Goal: Task Accomplishment & Management: Manage account settings

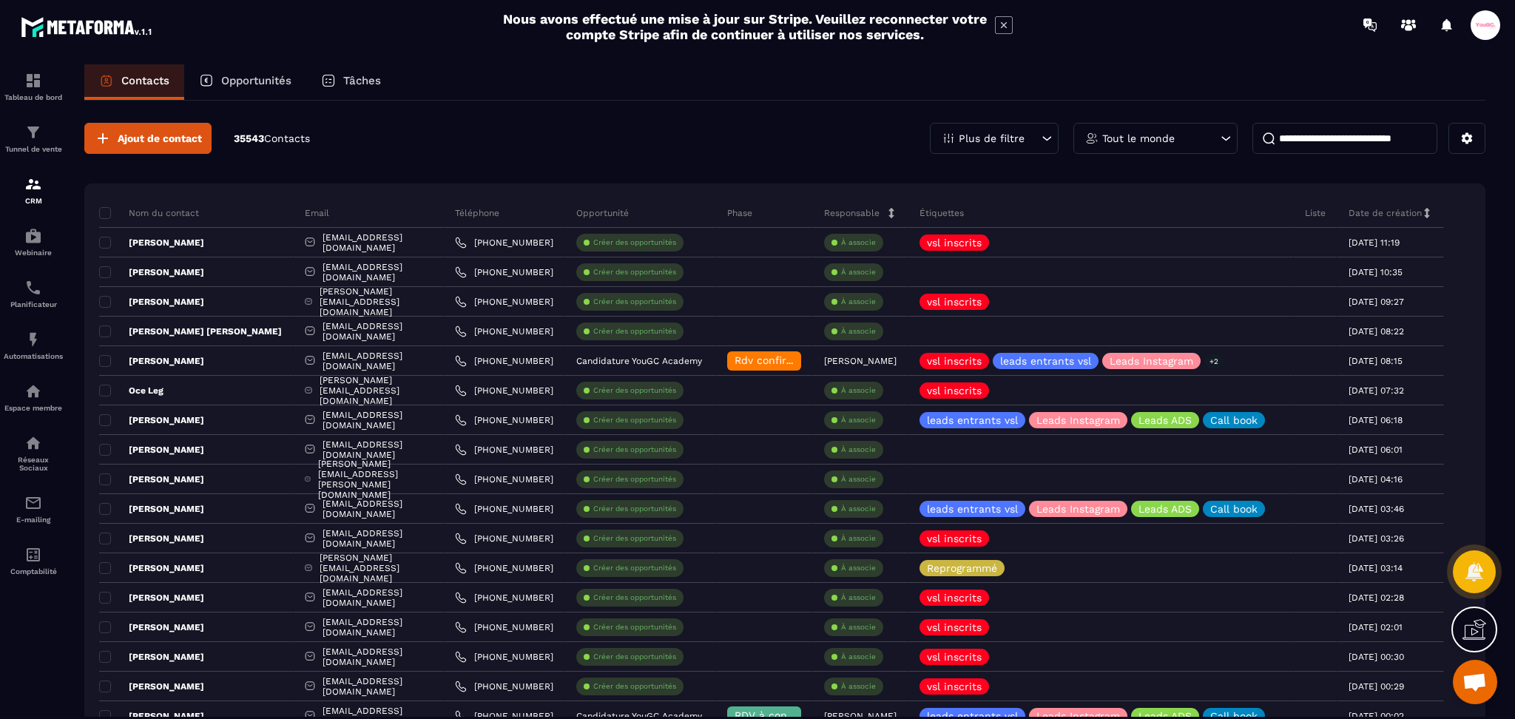
drag, startPoint x: 246, startPoint y: 77, endPoint x: 467, endPoint y: 80, distance: 221.2
click at [246, 77] on p "Opportunités" at bounding box center [256, 80] width 70 height 13
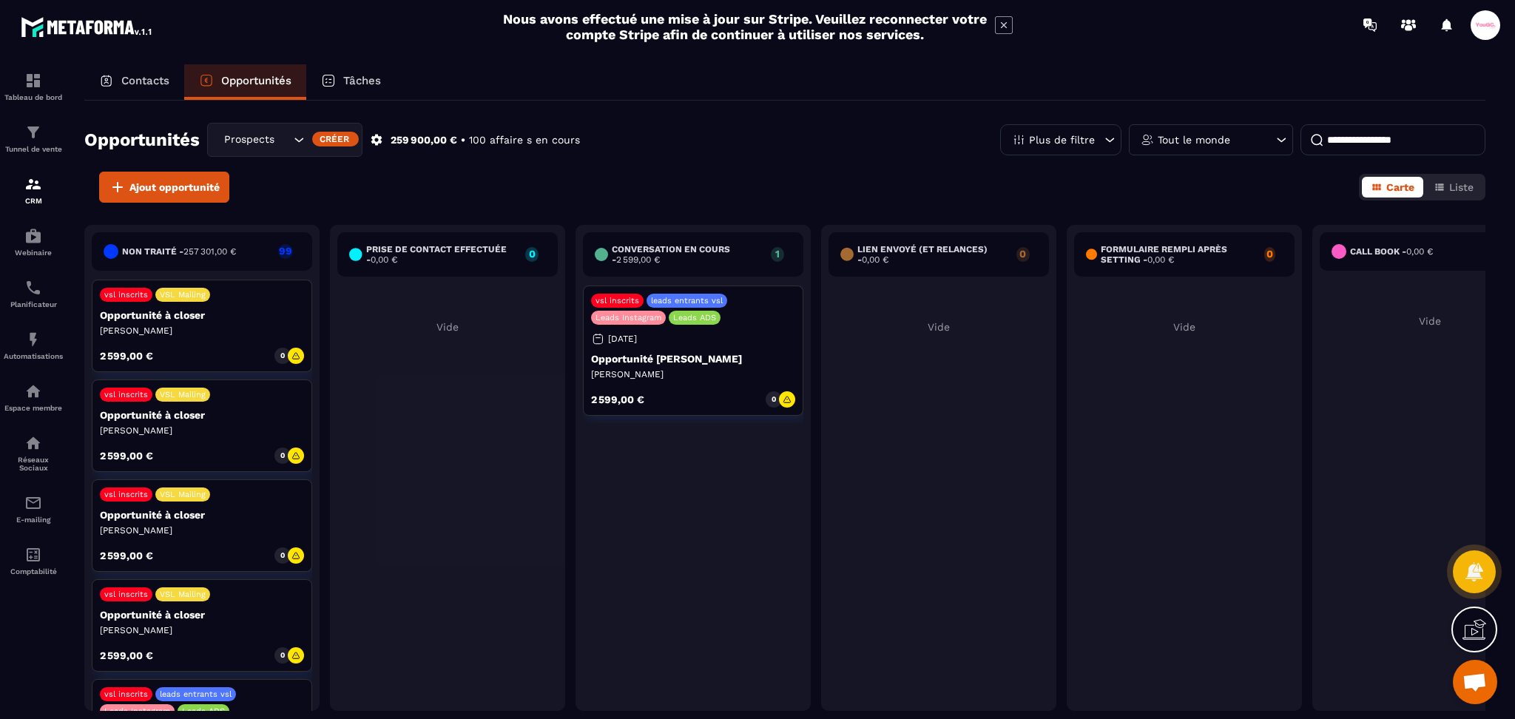
click at [157, 72] on div "Contacts" at bounding box center [134, 82] width 100 height 36
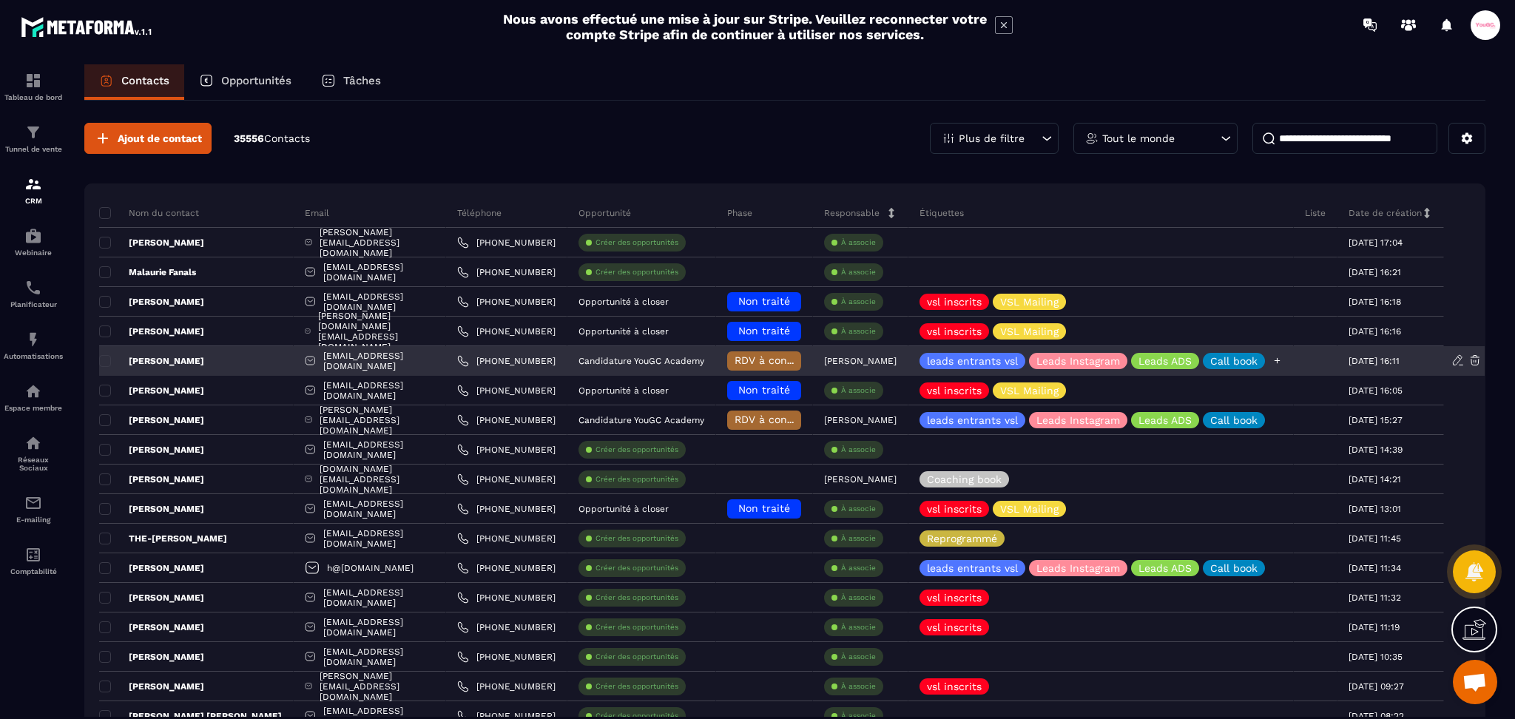
click at [1282, 356] on icon at bounding box center [1277, 361] width 10 height 10
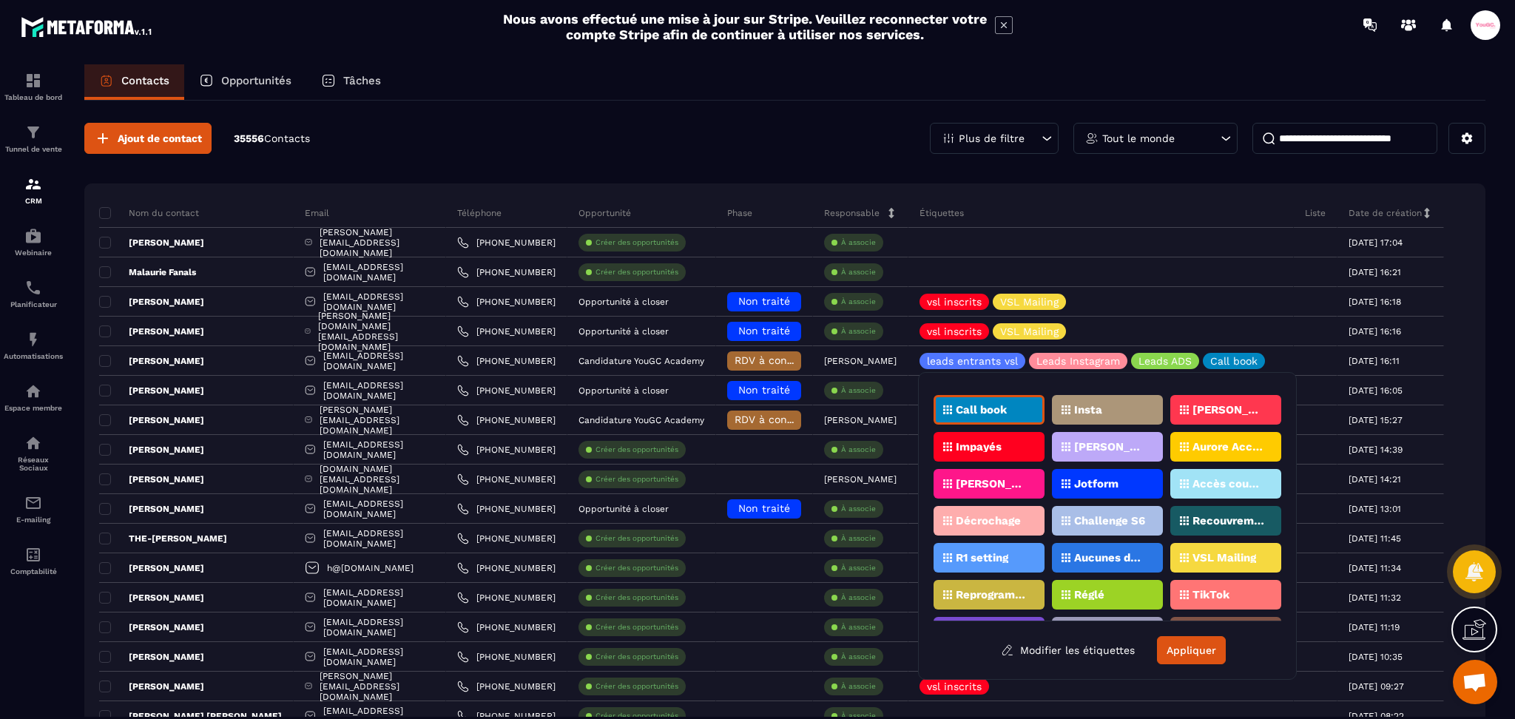
scroll to position [197, 0]
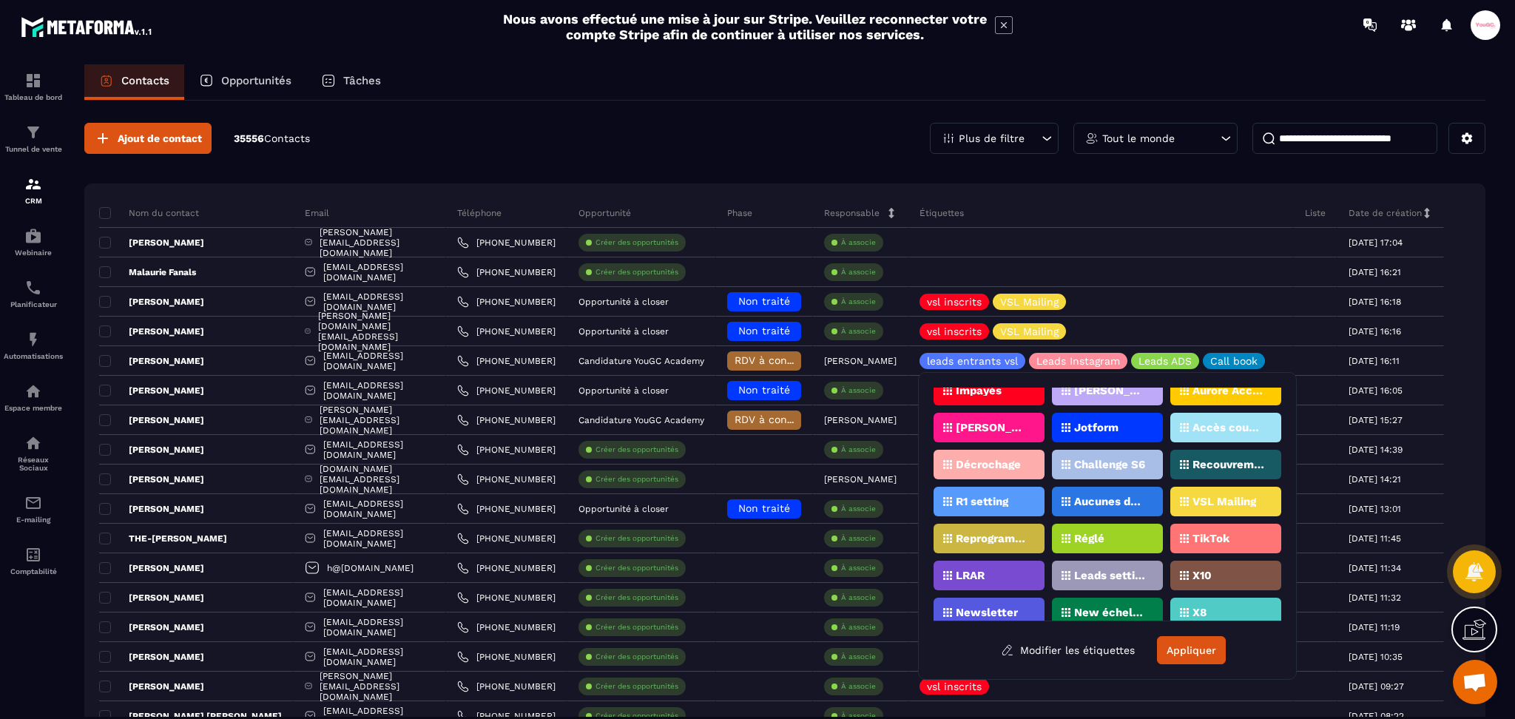
click at [1044, 524] on div "VSL Mailing" at bounding box center [988, 539] width 111 height 30
click at [1210, 641] on button "Appliquer" at bounding box center [1191, 650] width 69 height 28
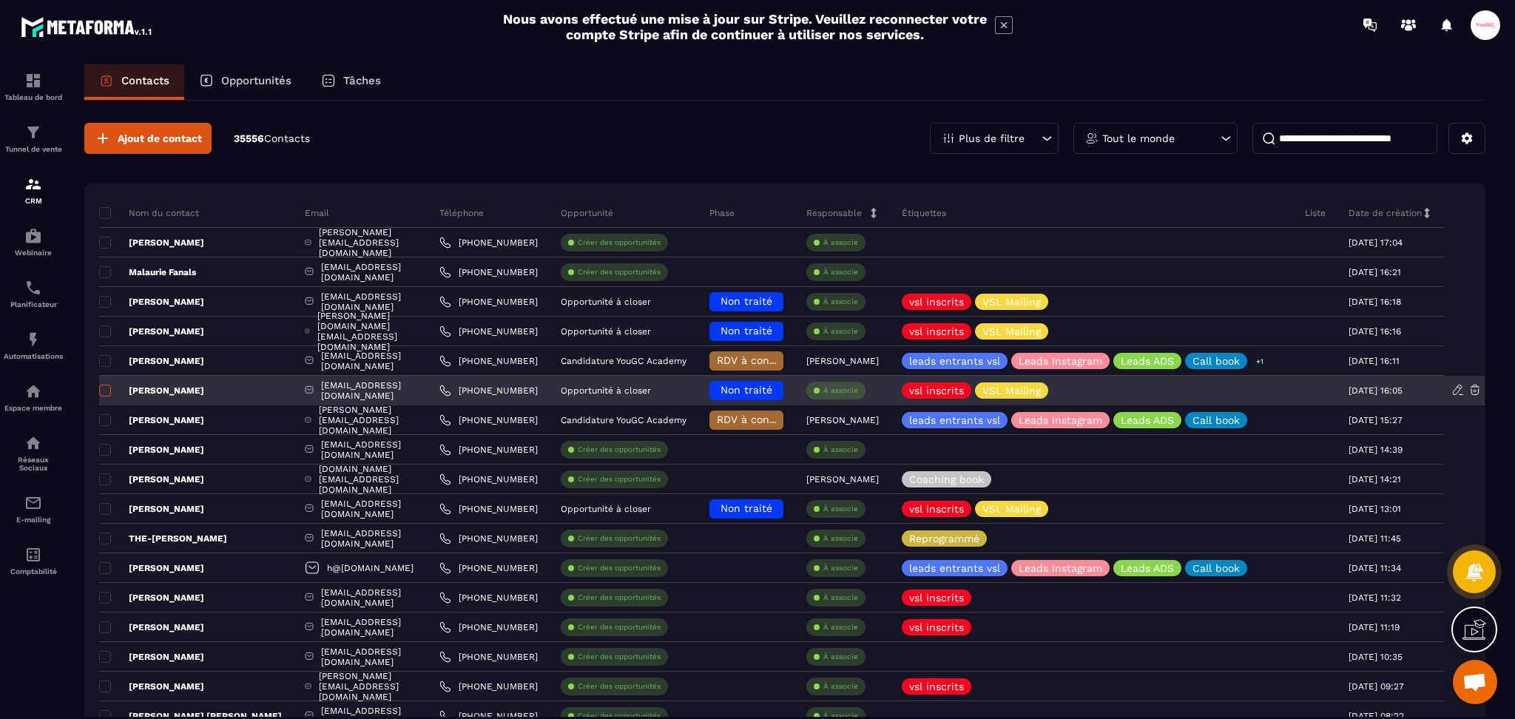
click at [104, 393] on span at bounding box center [105, 391] width 12 height 12
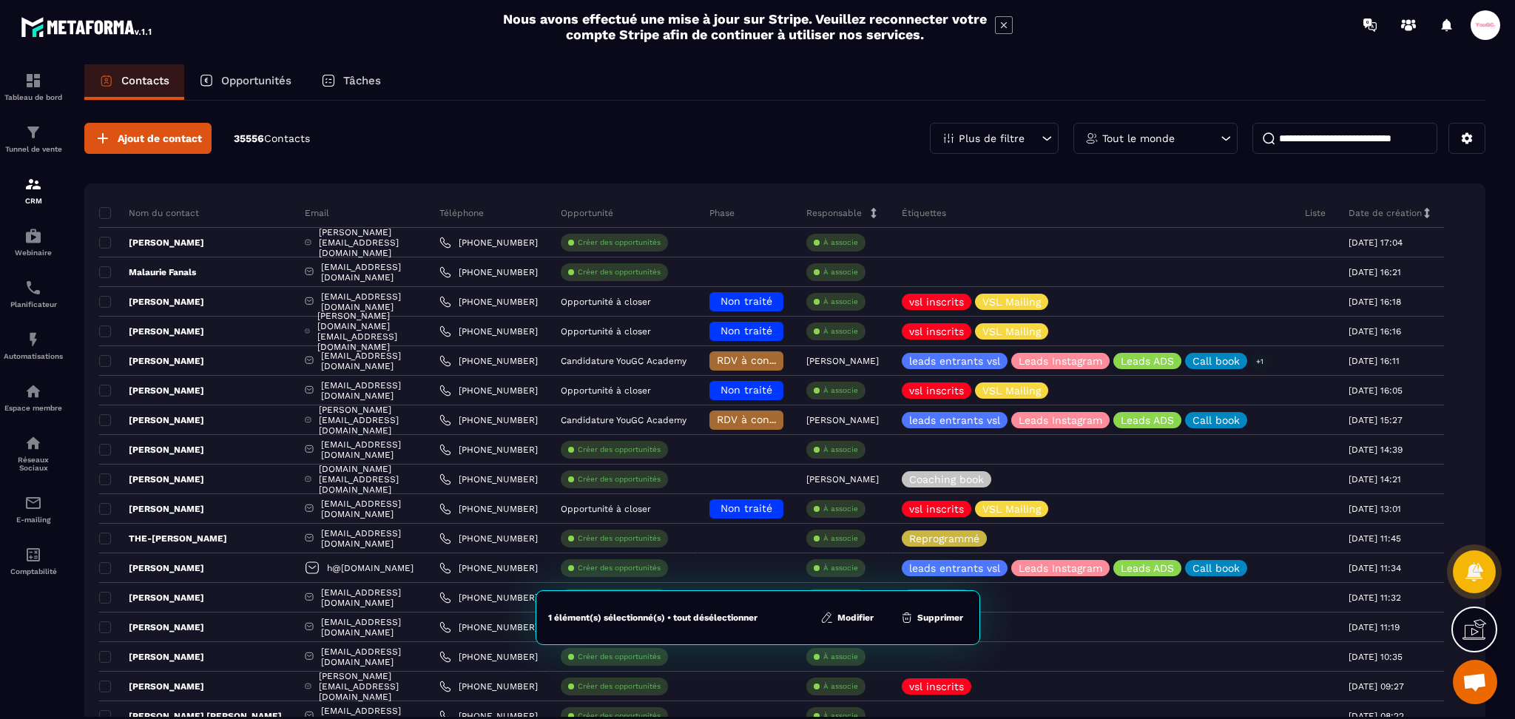
click at [953, 621] on button "Supprimer" at bounding box center [932, 617] width 72 height 15
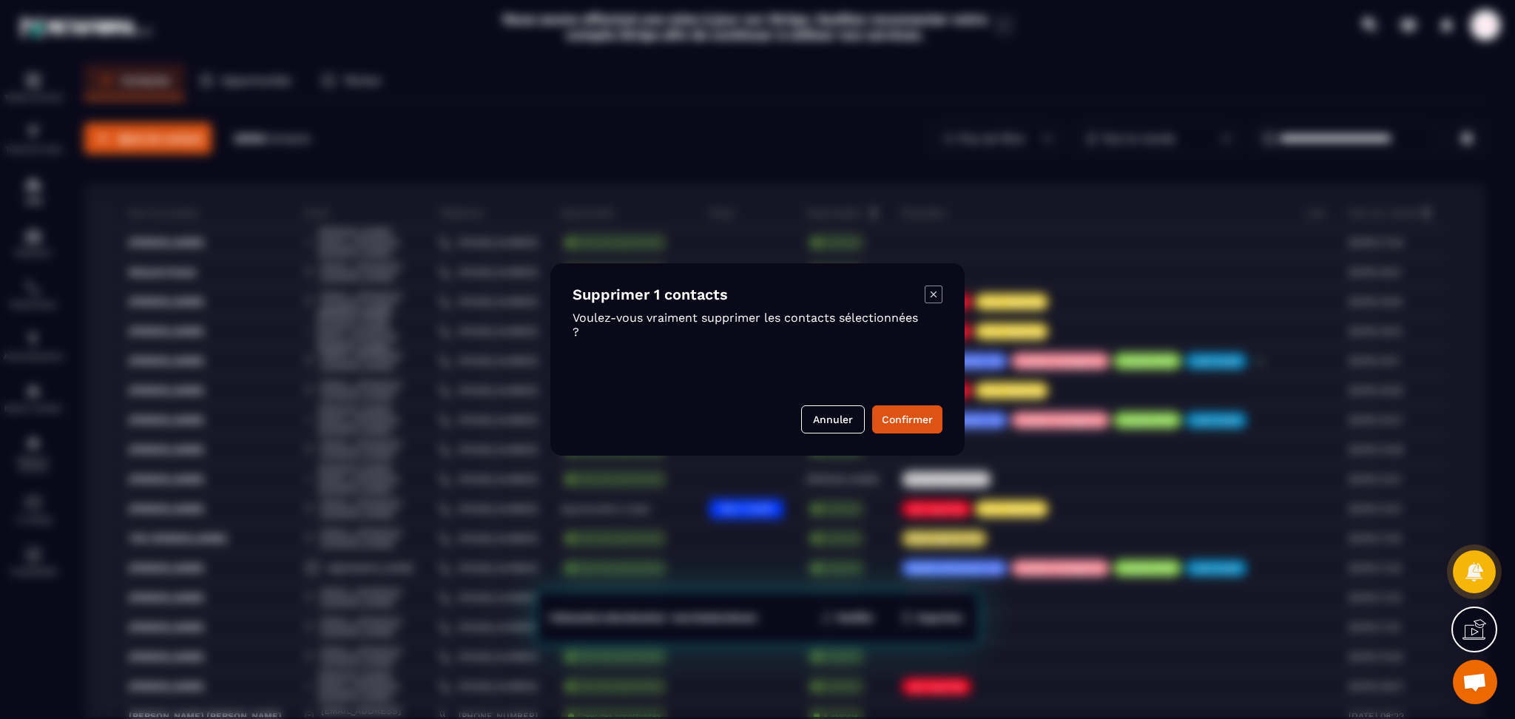
click at [925, 439] on div "Supprimer 1 contacts Voulez-vous vraiment supprimer les contacts sélectionnées …" at bounding box center [757, 359] width 414 height 192
click at [927, 419] on button "Confirmer" at bounding box center [907, 419] width 70 height 28
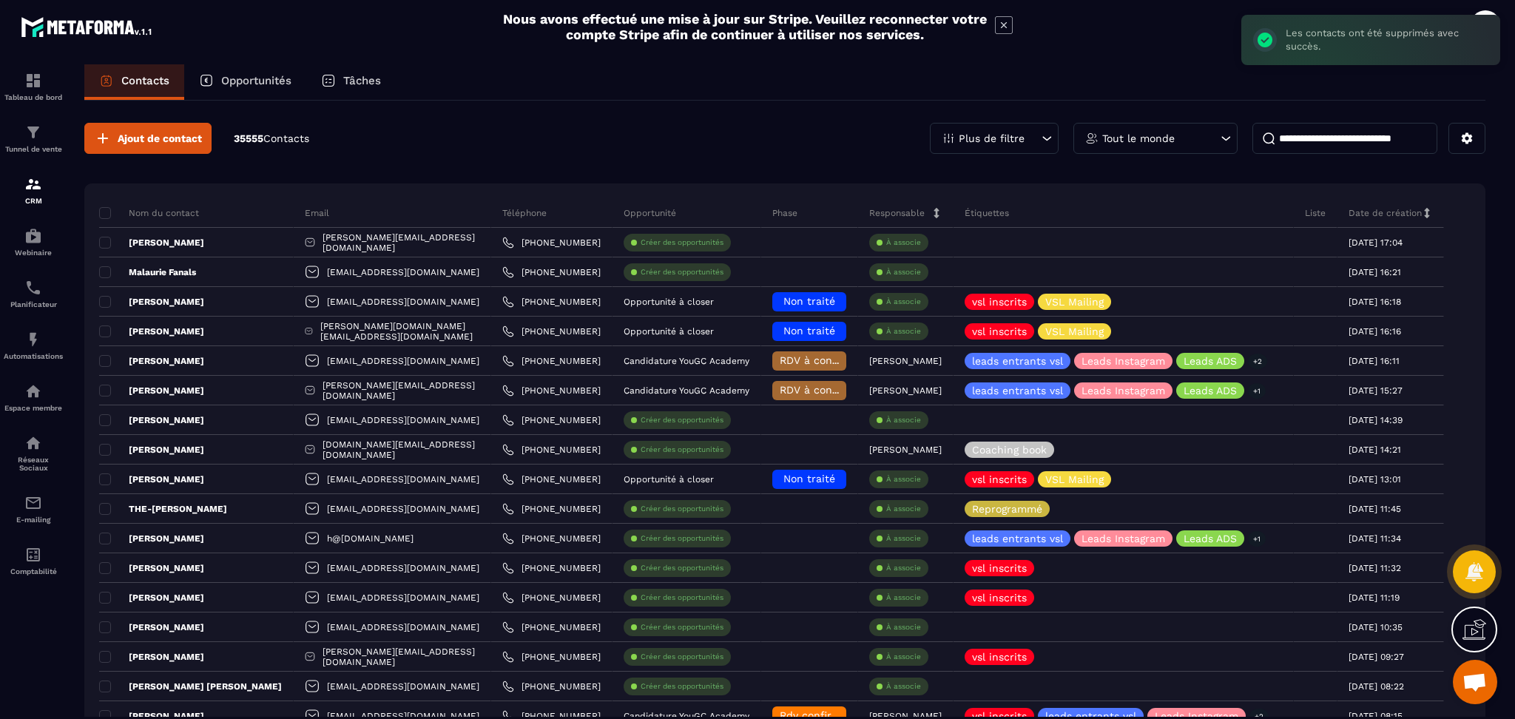
click at [1334, 130] on input at bounding box center [1344, 138] width 185 height 31
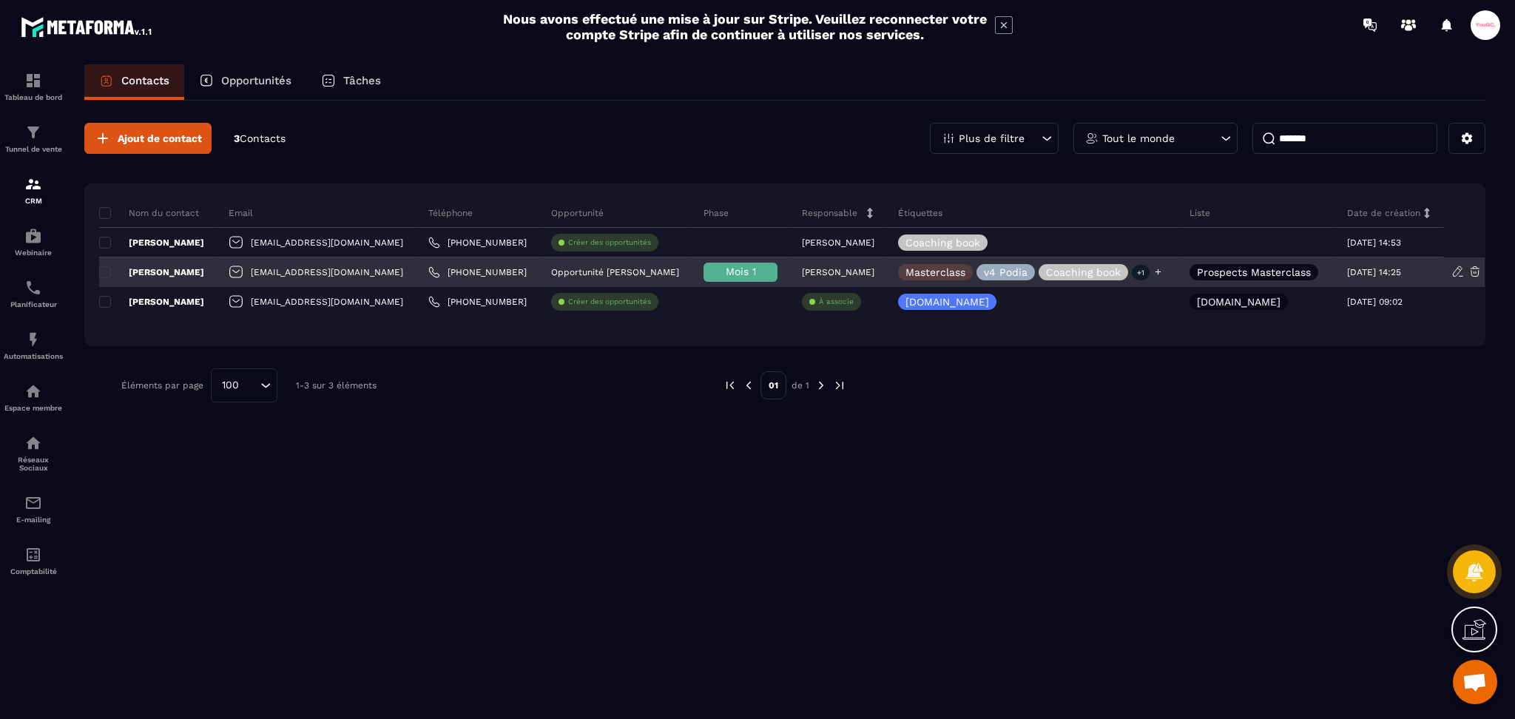
type input "*******"
click at [1155, 271] on icon at bounding box center [1158, 272] width 6 height 6
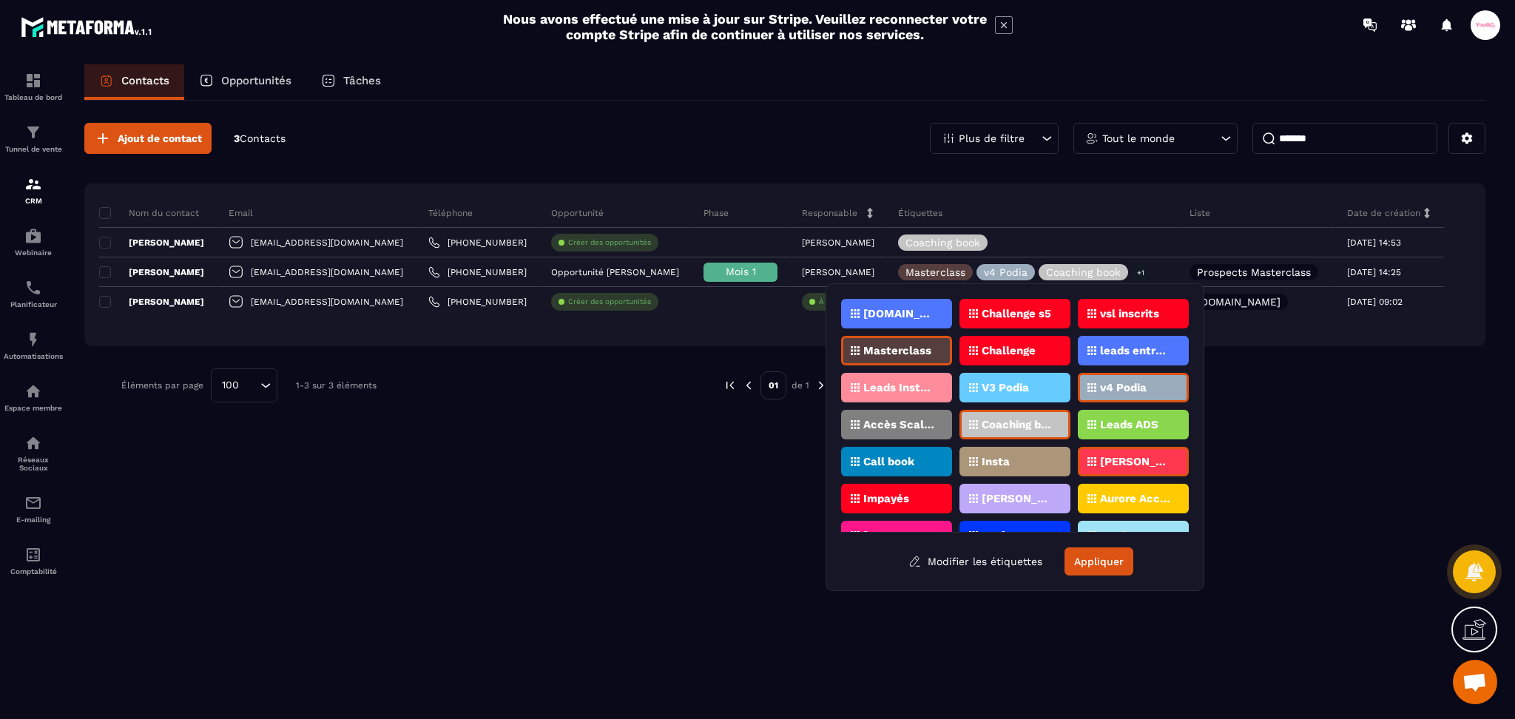
click at [891, 493] on p "Impayés" at bounding box center [886, 498] width 46 height 10
click at [1095, 567] on button "Appliquer" at bounding box center [1098, 561] width 69 height 28
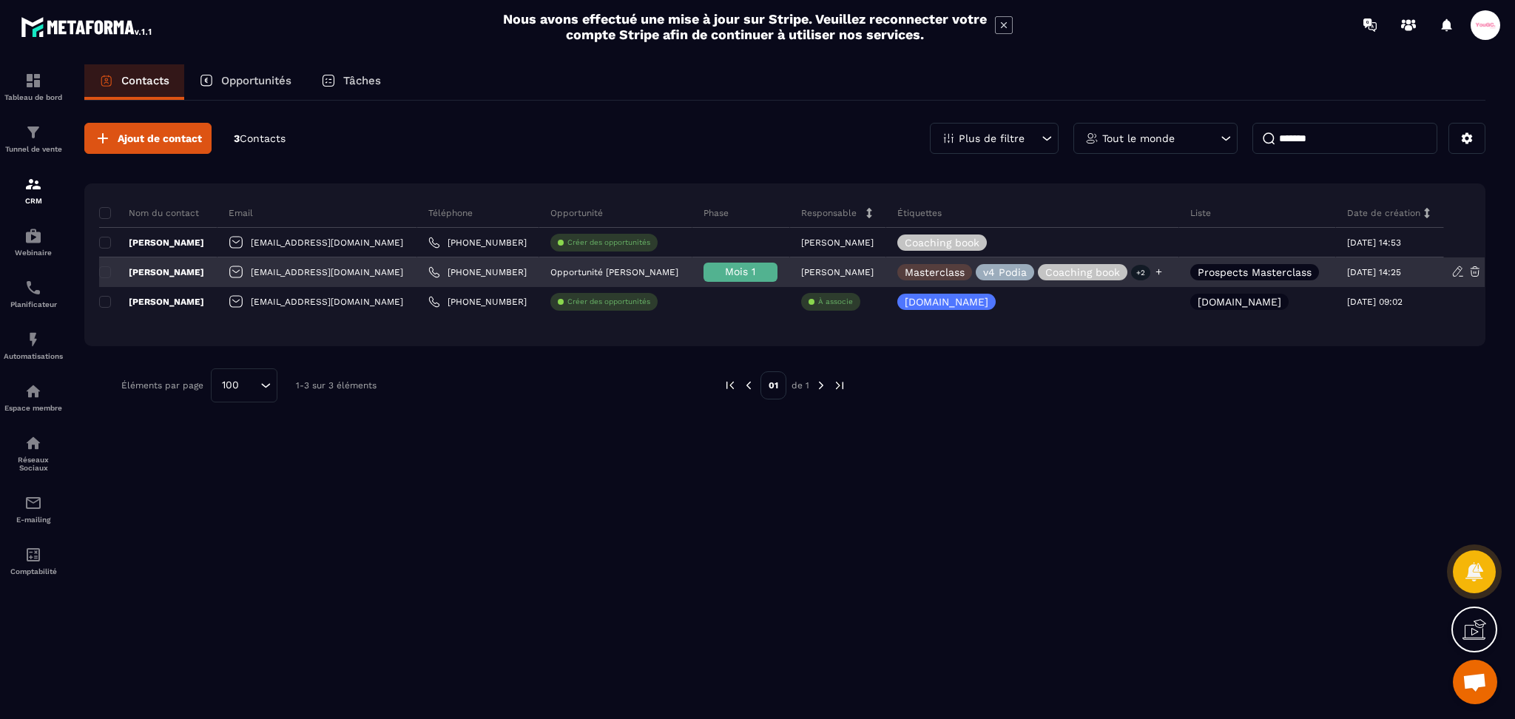
click at [1154, 268] on icon at bounding box center [1159, 272] width 10 height 10
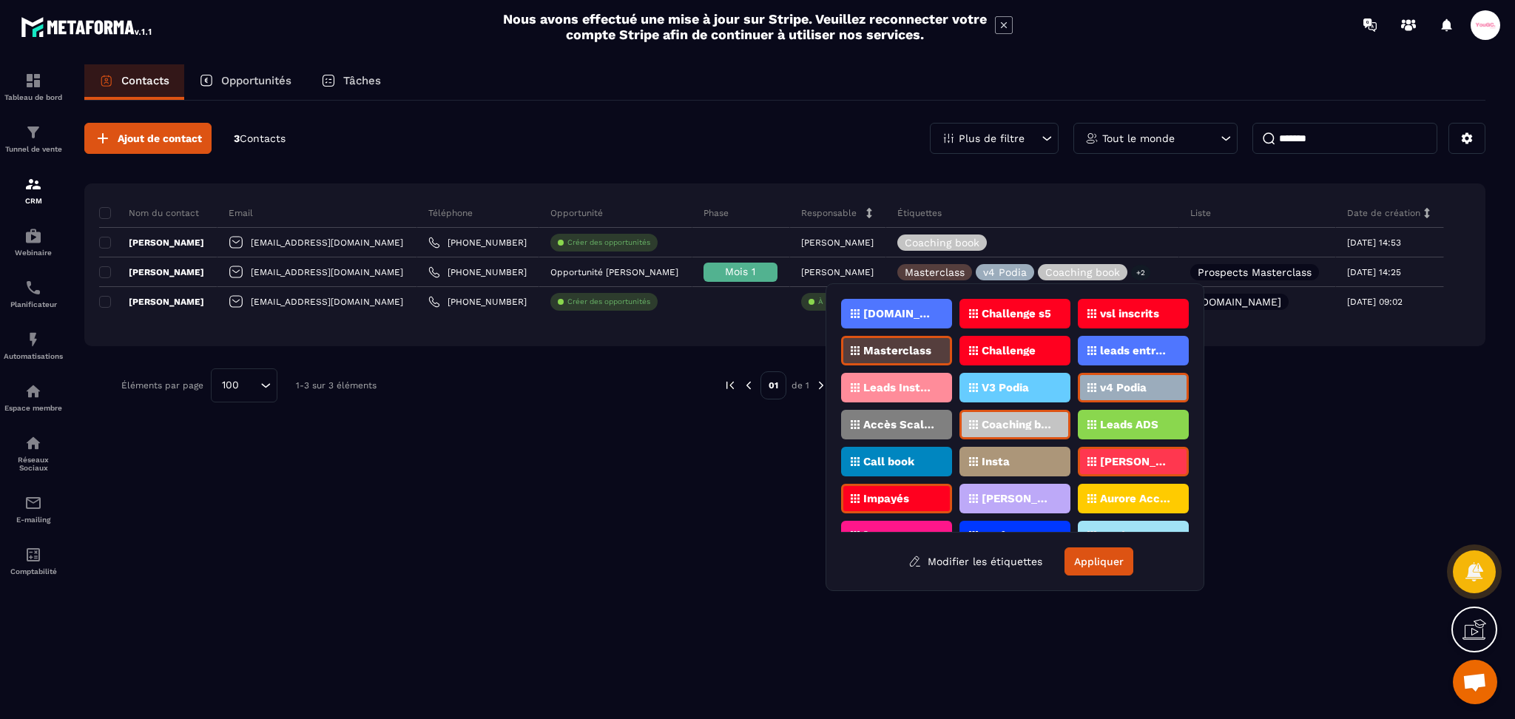
click at [1009, 427] on div "Coaching book" at bounding box center [1014, 425] width 111 height 30
click at [1078, 427] on div "Coaching book" at bounding box center [1133, 425] width 111 height 30
click at [1103, 565] on button "Appliquer" at bounding box center [1098, 561] width 69 height 28
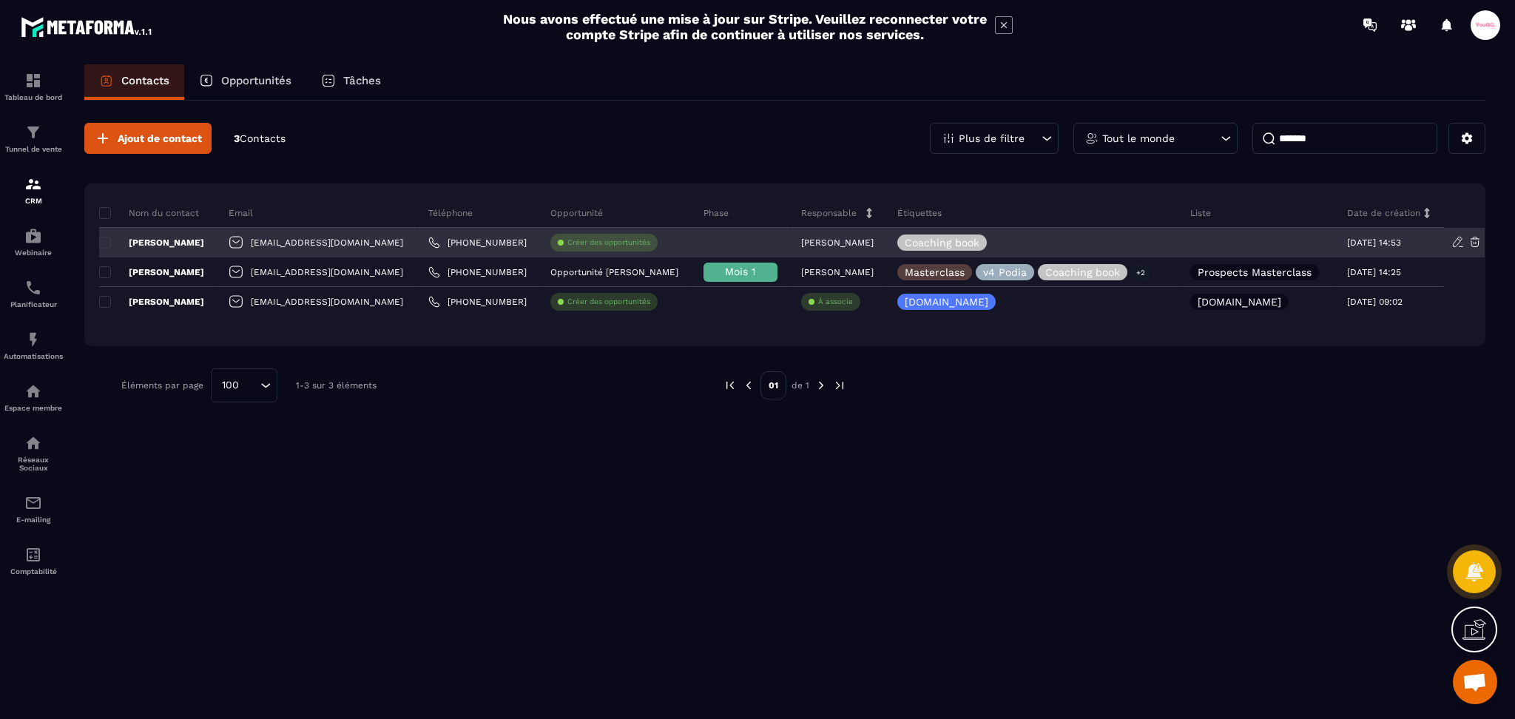
click at [317, 249] on div "[EMAIL_ADDRESS][DOMAIN_NAME]" at bounding box center [317, 243] width 200 height 30
click at [169, 237] on p "[PERSON_NAME]" at bounding box center [151, 243] width 105 height 12
